Goal: Find specific page/section: Find specific page/section

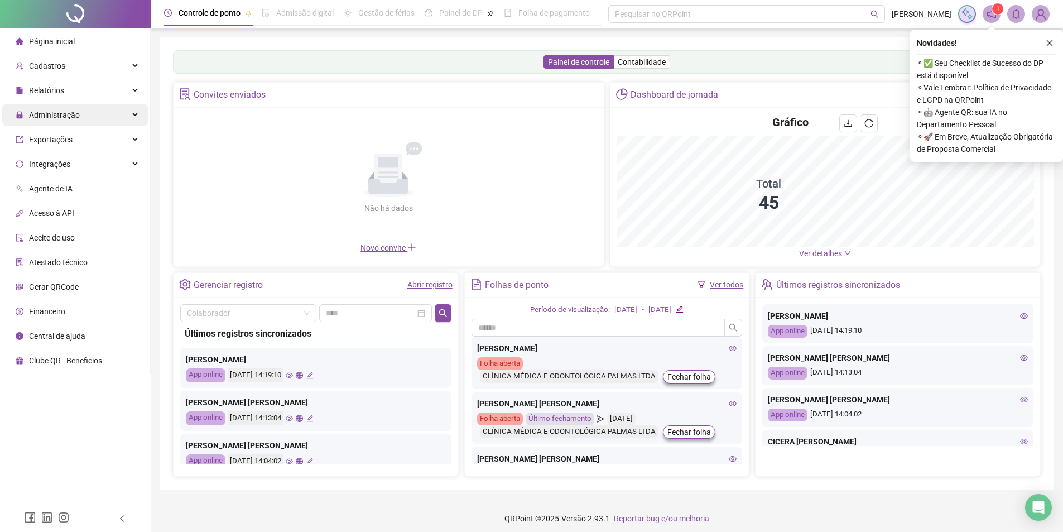
click at [107, 121] on div "Administração" at bounding box center [75, 115] width 146 height 22
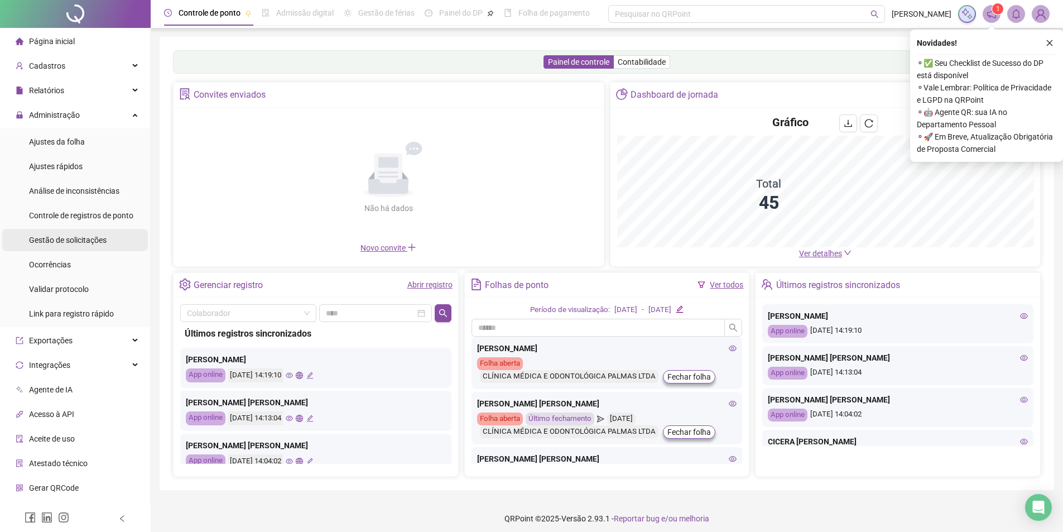
click at [81, 232] on div "Gestão de solicitações" at bounding box center [68, 240] width 78 height 22
click at [81, 239] on span "Gestão de solicitações" at bounding box center [68, 239] width 78 height 9
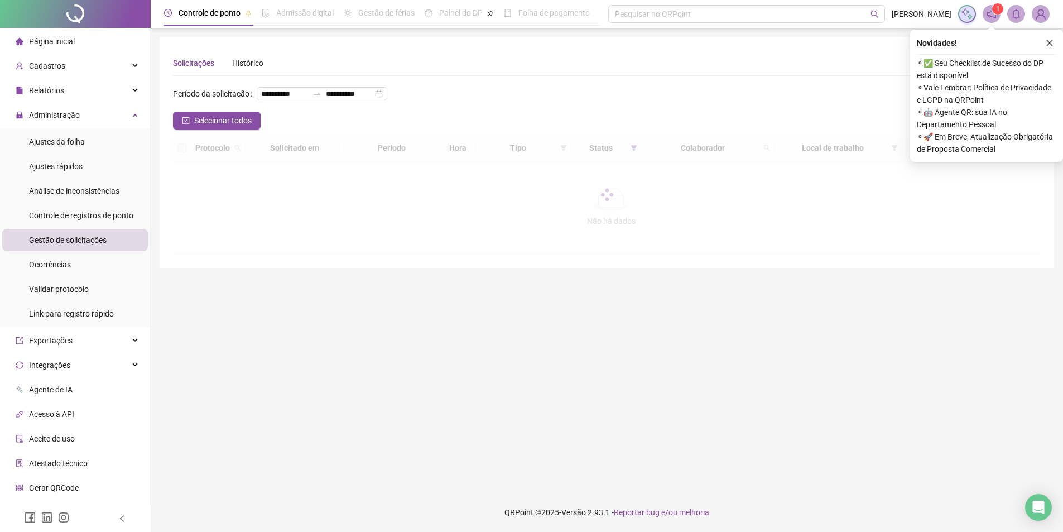
click at [81, 239] on span "Gestão de solicitações" at bounding box center [68, 239] width 78 height 9
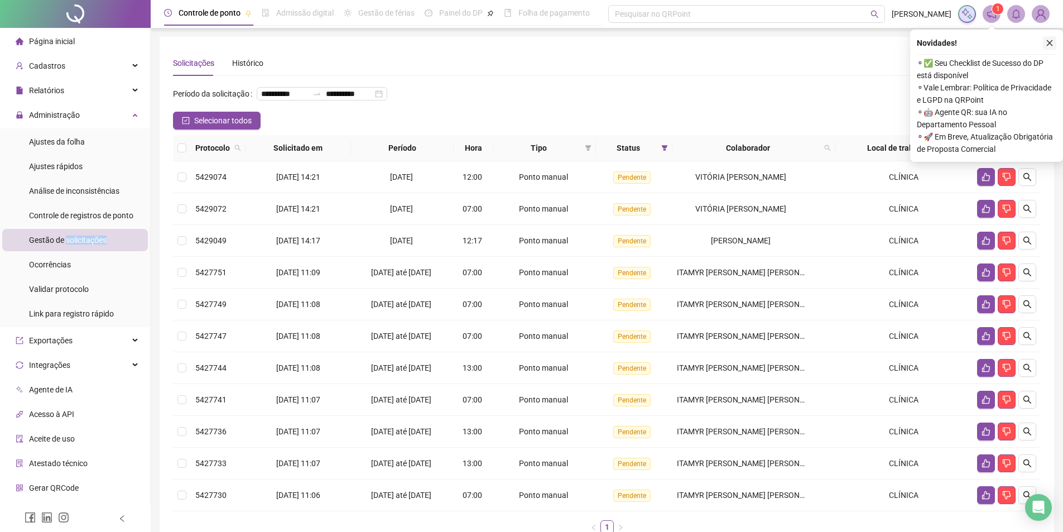
click at [1053, 41] on button "button" at bounding box center [1049, 42] width 13 height 13
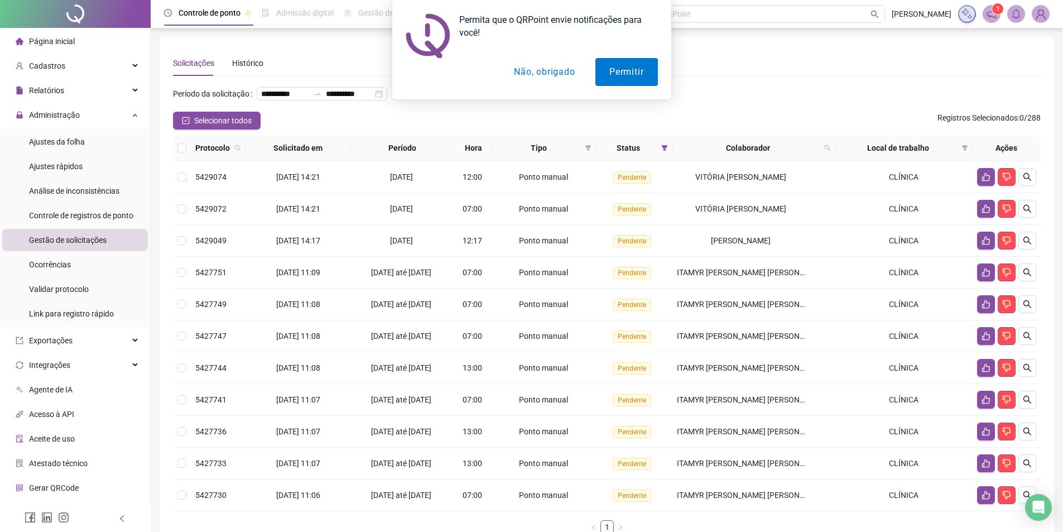
click at [54, 490] on span "Gerar QRCode" at bounding box center [54, 487] width 50 height 9
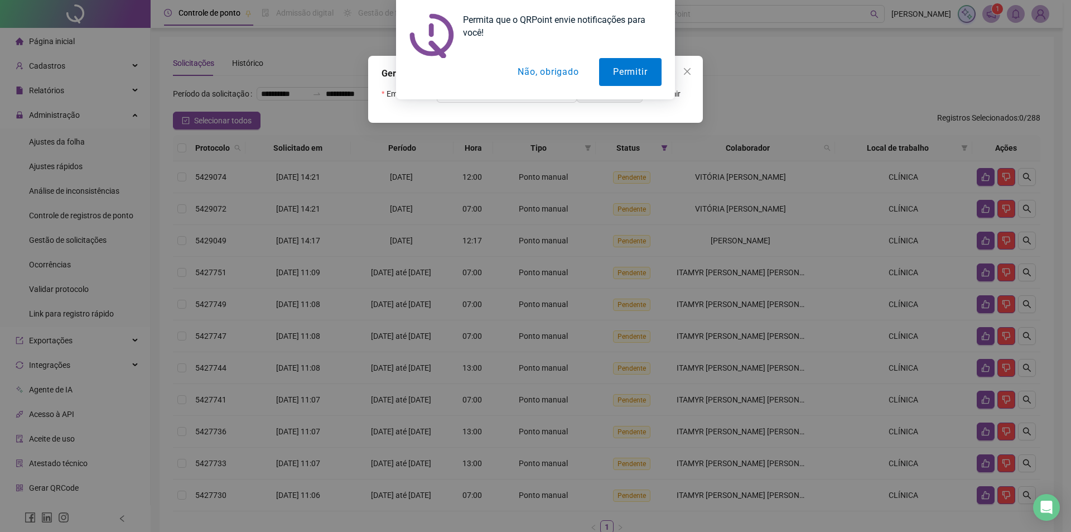
click at [557, 76] on button "Não, obrigado" at bounding box center [548, 72] width 89 height 28
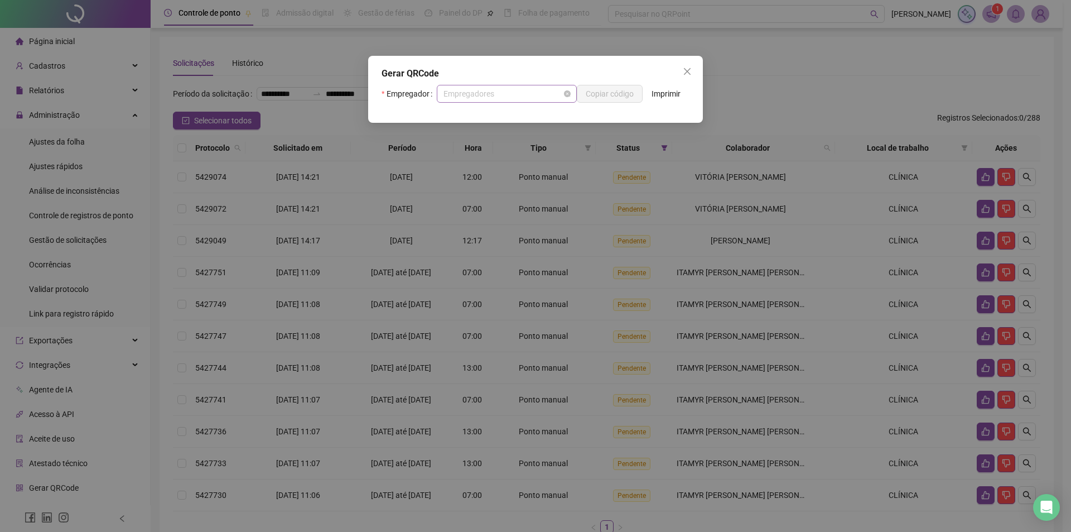
click at [540, 89] on span "Empregadores" at bounding box center [507, 93] width 127 height 17
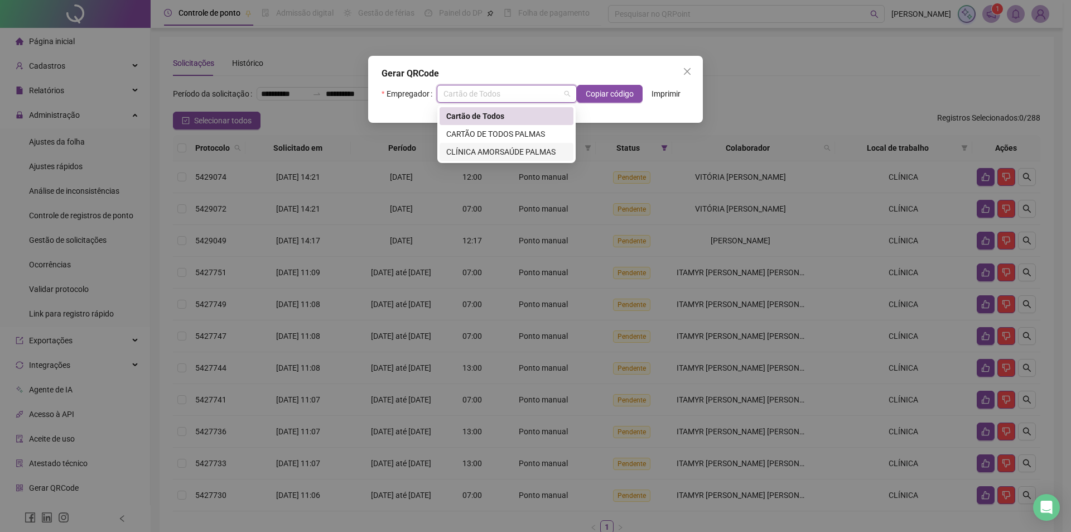
click at [526, 146] on div "CLÍNICA AMORSAÚDE PALMAS" at bounding box center [506, 152] width 121 height 12
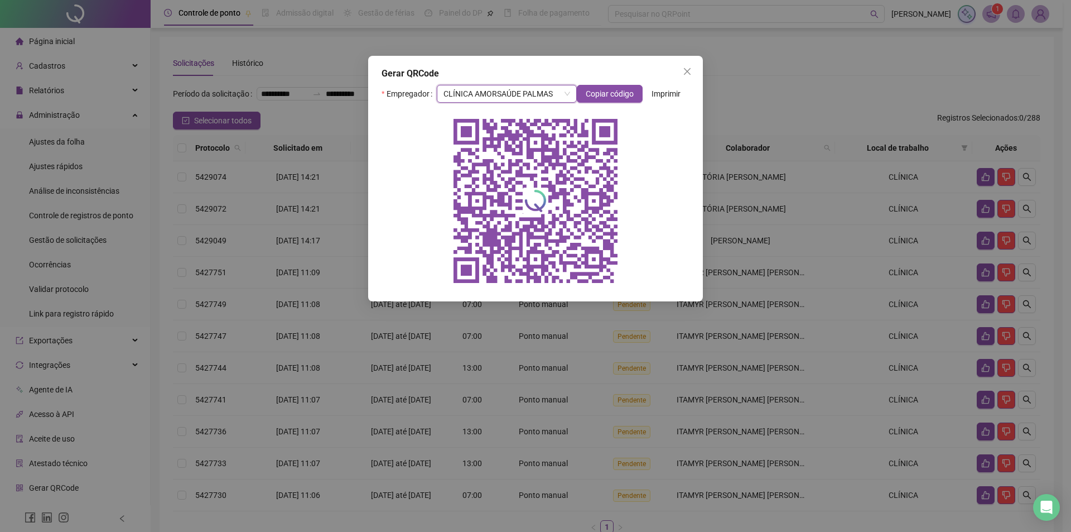
click at [690, 71] on icon "close" at bounding box center [687, 71] width 9 height 9
